Goal: Transaction & Acquisition: Purchase product/service

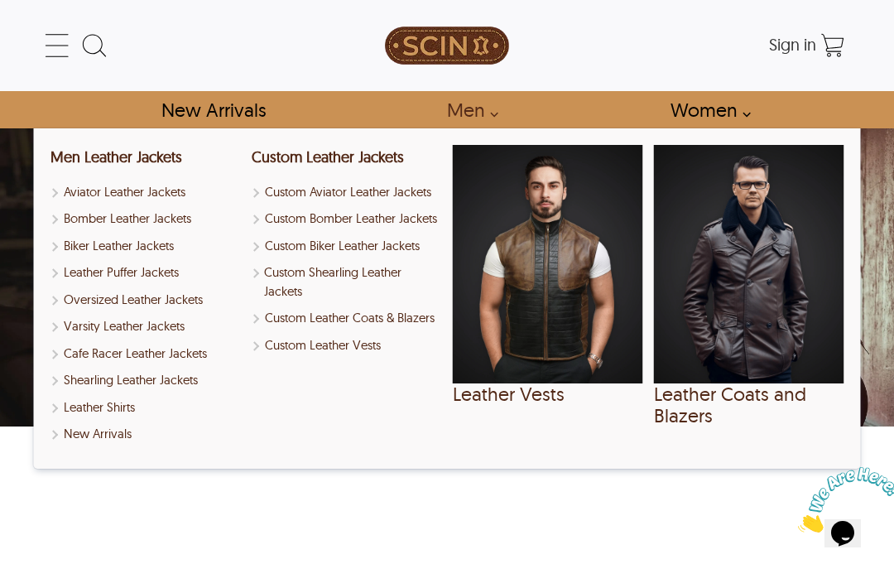
click at [473, 114] on link "Men" at bounding box center [467, 109] width 79 height 37
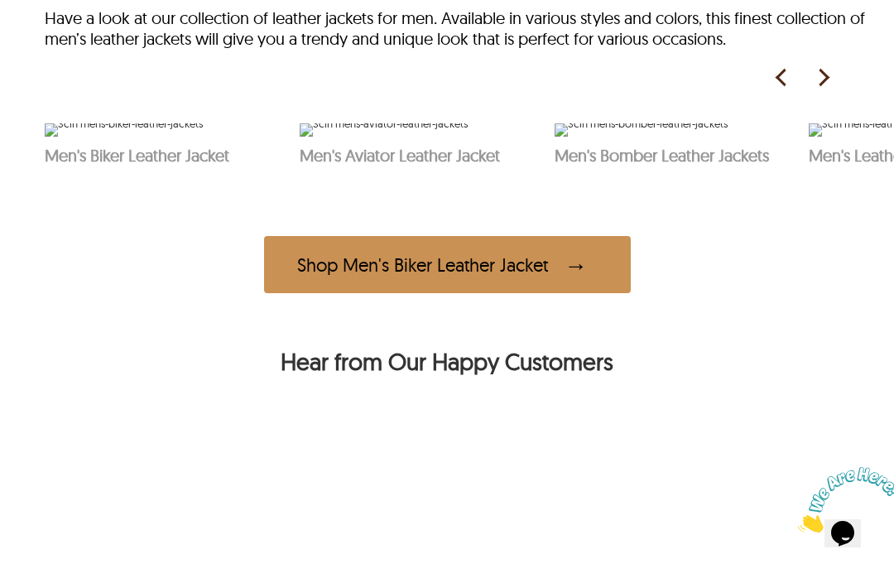
scroll to position [777, 0]
click at [706, 136] on img at bounding box center [641, 128] width 173 height 13
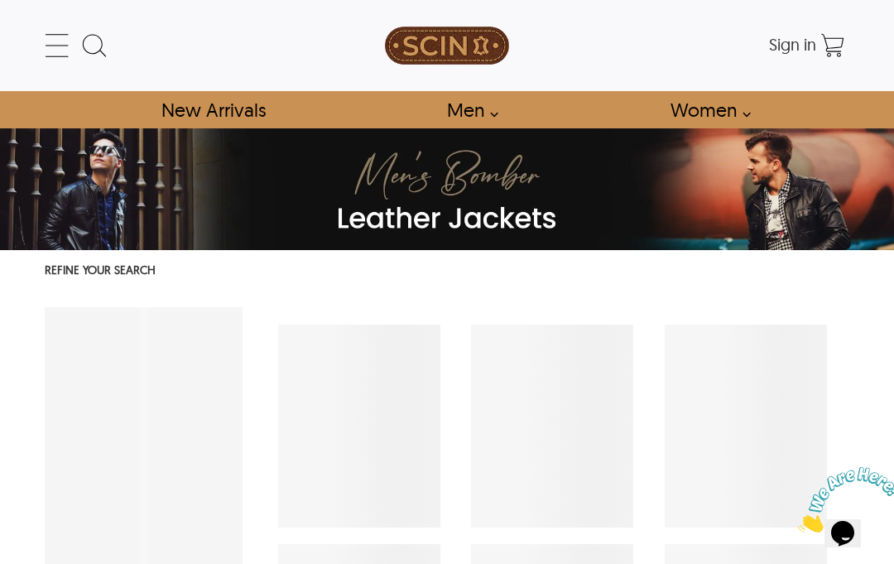
select select "********"
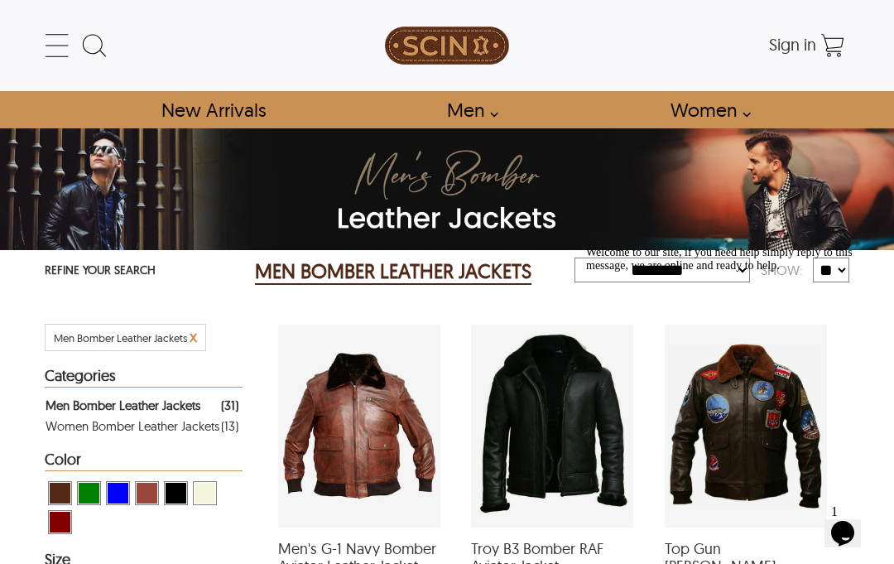
click at [304, 285] on h2 "MEN BOMBER LEATHER JACKETS" at bounding box center [393, 271] width 276 height 26
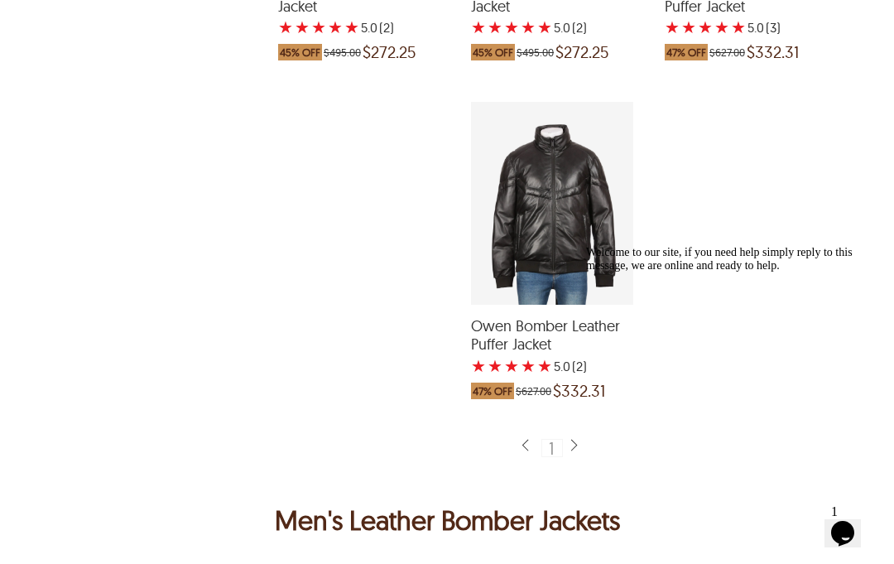
scroll to position [3601, 0]
click at [577, 258] on div "Owen Bomber Leather Puffer Jacket with a 5 Star Rating 2 Product Review which w…" at bounding box center [552, 202] width 162 height 203
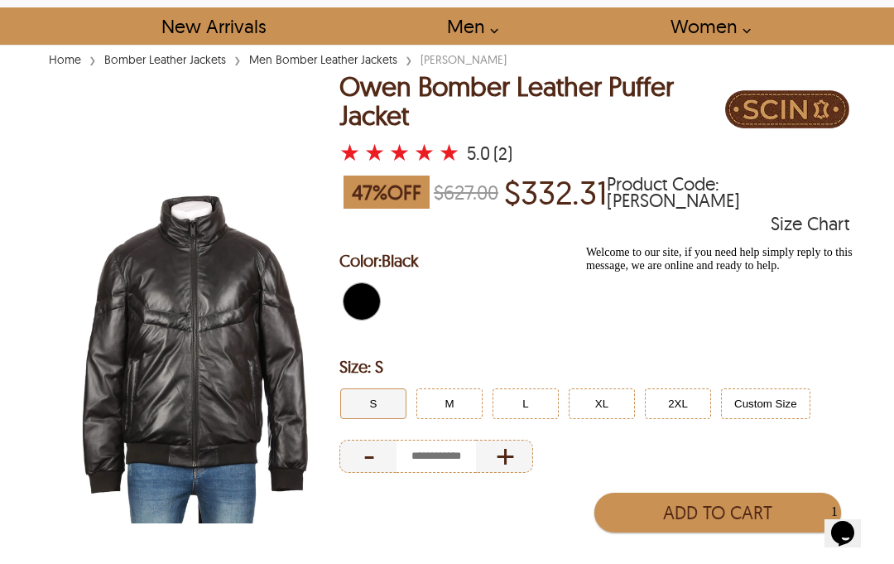
scroll to position [88, 0]
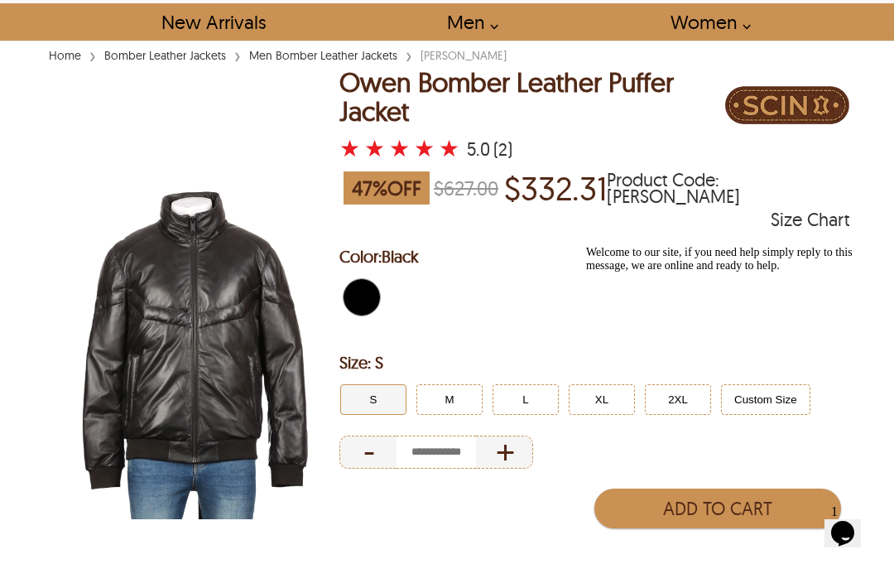
click at [248, 389] on img at bounding box center [192, 335] width 295 height 368
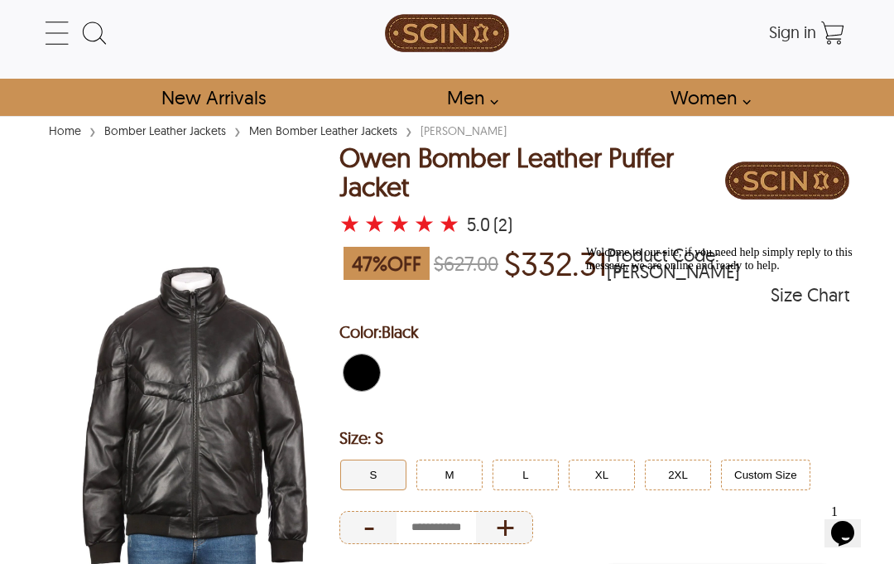
scroll to position [0, 0]
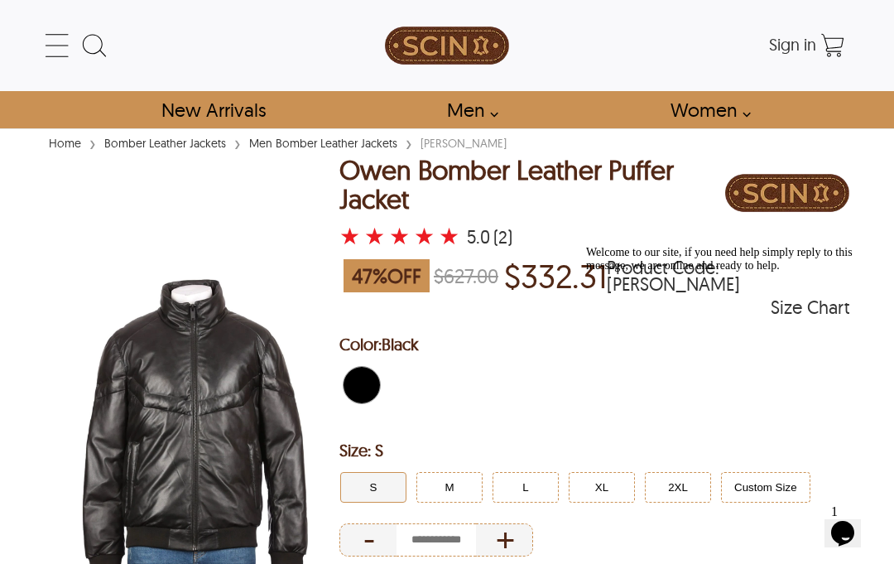
select select "********"
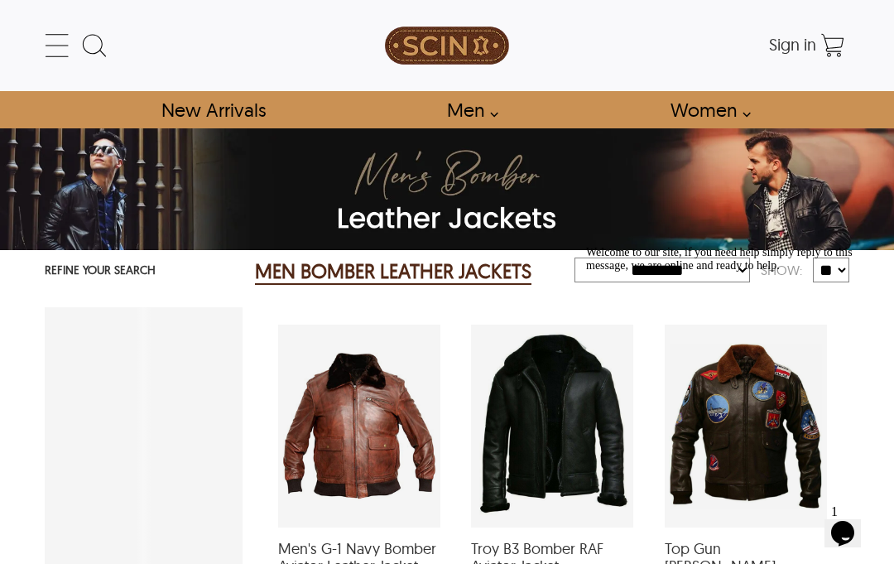
scroll to position [3675, 0]
